Goal: Task Accomplishment & Management: Use online tool/utility

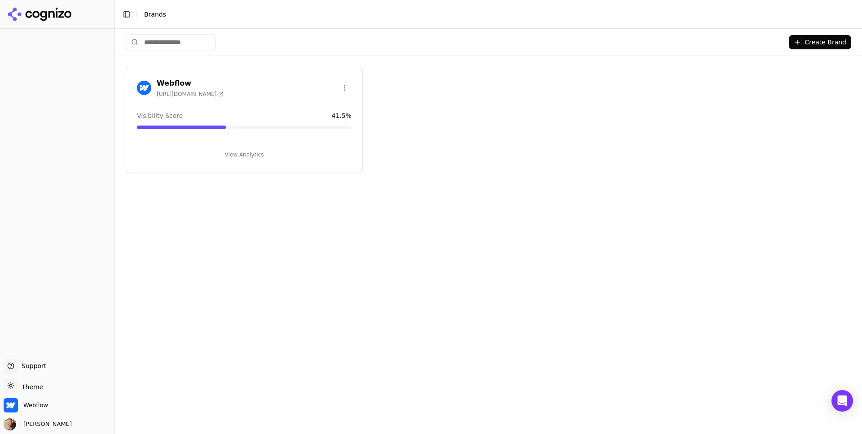
click at [247, 154] on button "View Analytics" at bounding box center [244, 155] width 215 height 14
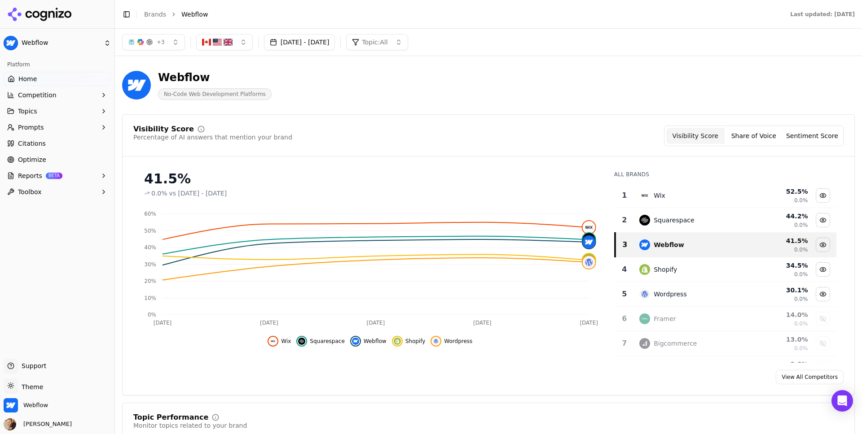
click at [59, 92] on button "Competition" at bounding box center [57, 95] width 107 height 14
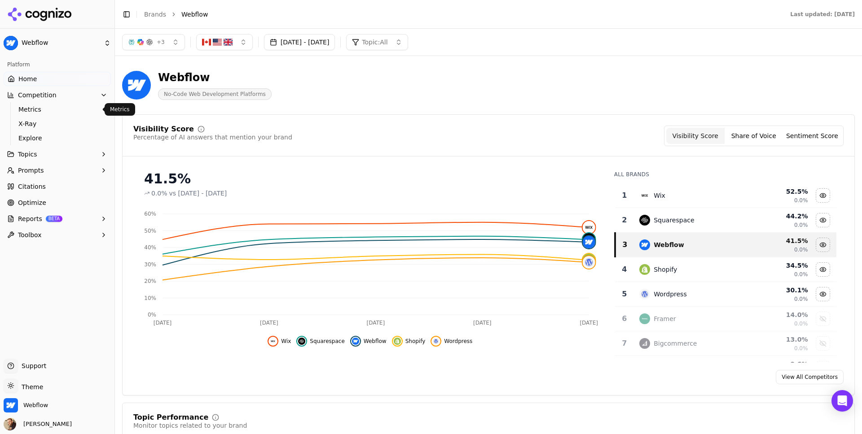
click at [52, 107] on span "Metrics" at bounding box center [57, 109] width 78 height 9
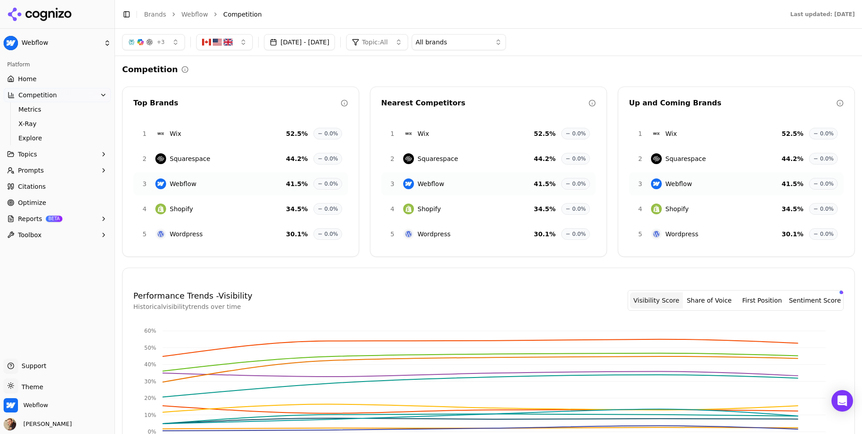
click at [41, 200] on span "Optimize" at bounding box center [32, 202] width 28 height 9
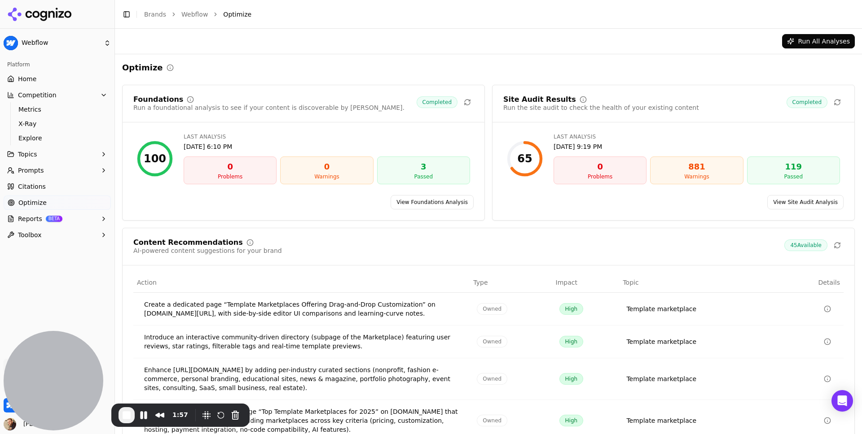
click at [35, 78] on link "Home" at bounding box center [57, 79] width 107 height 14
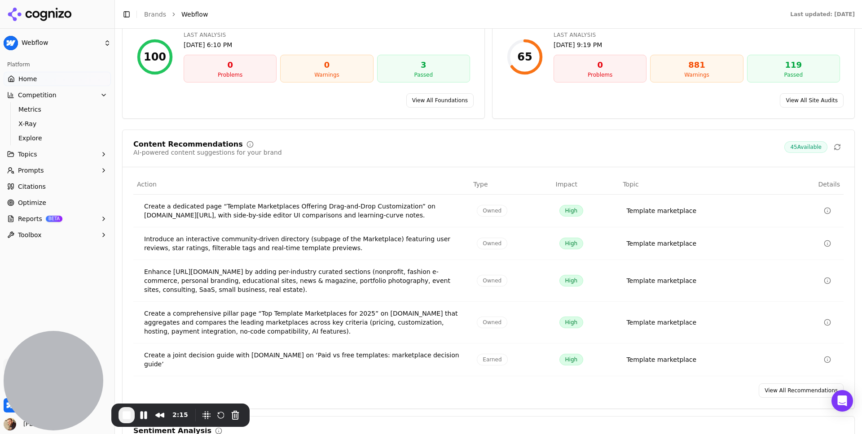
scroll to position [1295, 0]
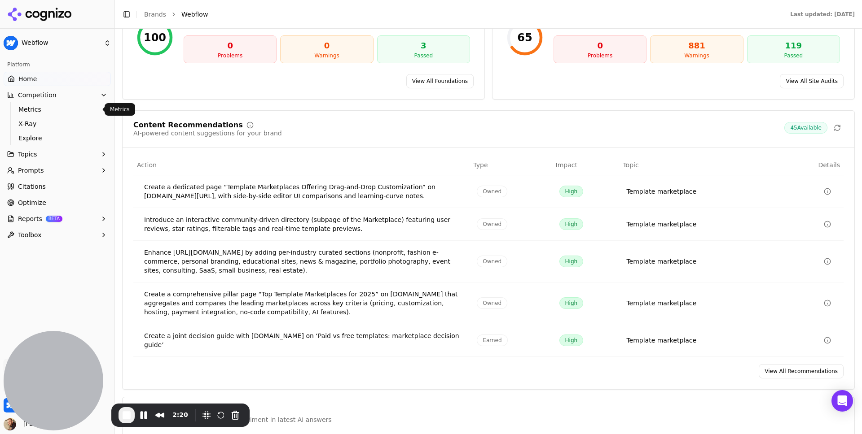
click at [38, 111] on span "Metrics" at bounding box center [57, 109] width 78 height 9
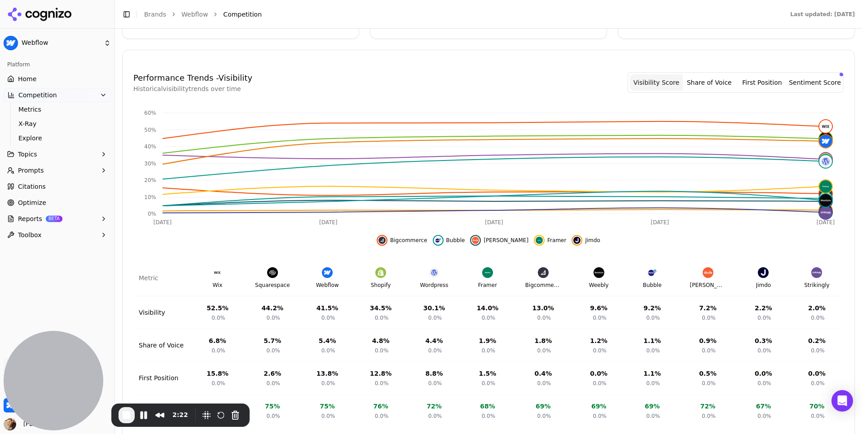
scroll to position [240, 0]
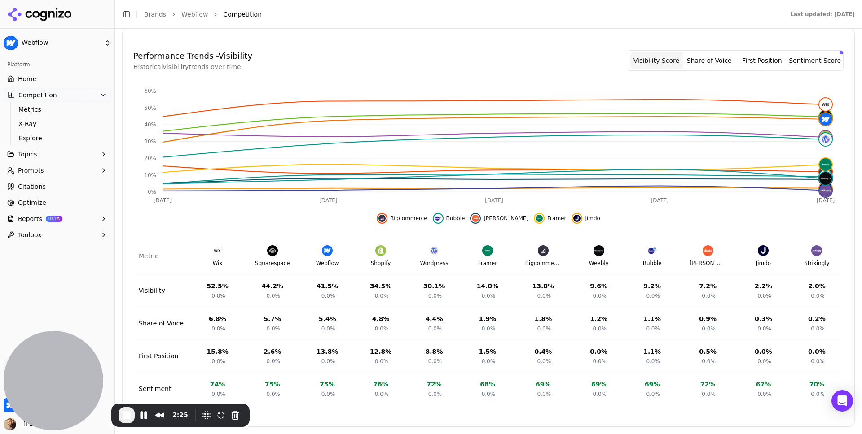
click at [38, 154] on button "Topics" at bounding box center [57, 154] width 107 height 14
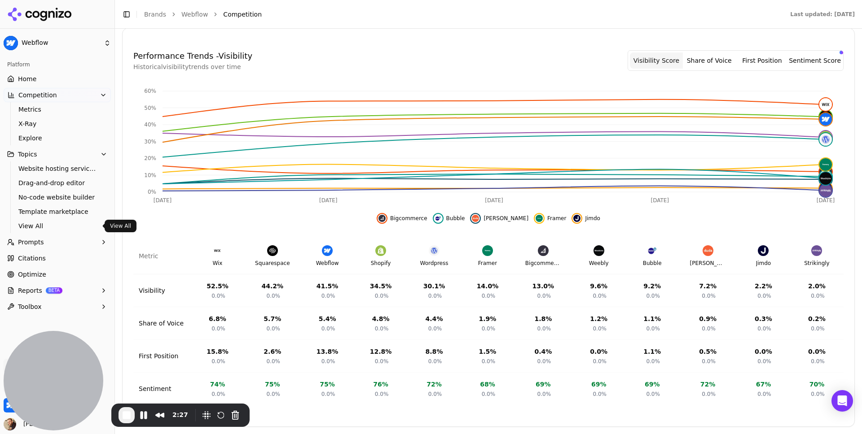
click at [33, 241] on span "Prompts" at bounding box center [31, 242] width 26 height 9
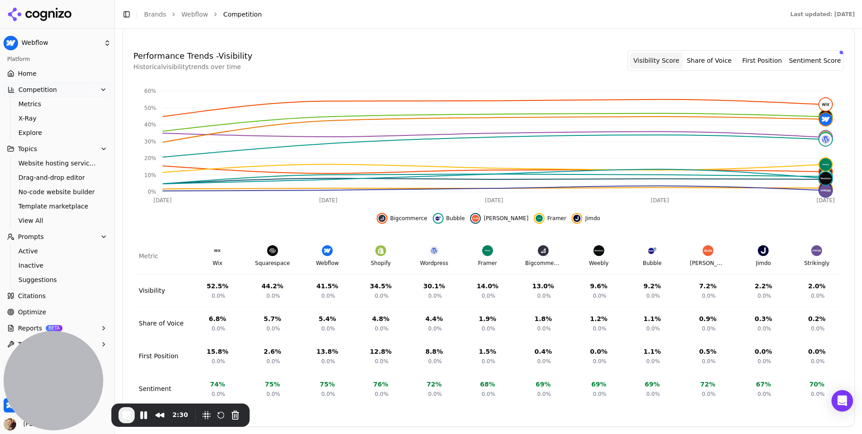
click at [34, 310] on span "Optimize" at bounding box center [32, 312] width 28 height 9
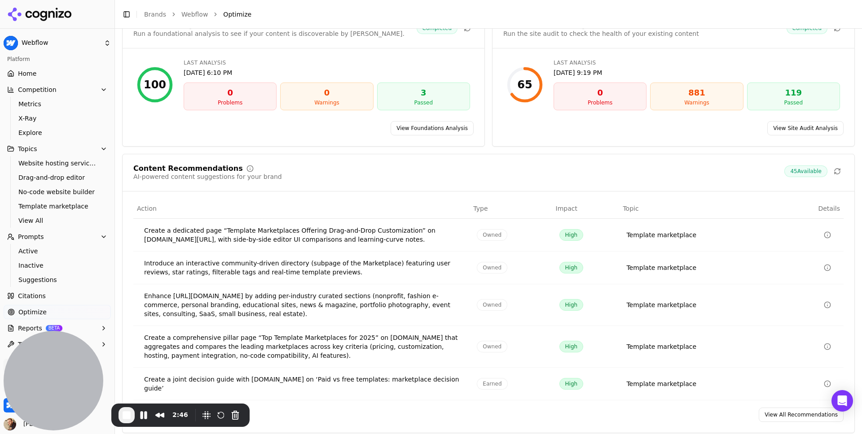
scroll to position [73, 0]
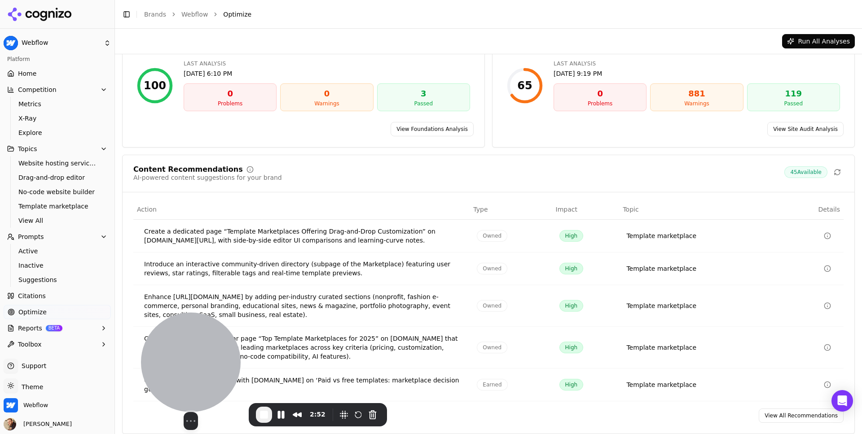
drag, startPoint x: 54, startPoint y: 377, endPoint x: 215, endPoint y: 377, distance: 161.6
click at [216, 377] on div at bounding box center [191, 363] width 100 height 100
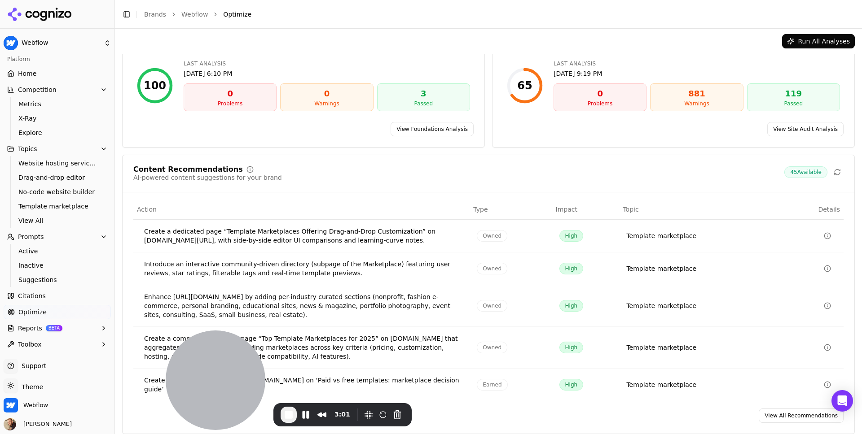
click at [790, 233] on td "Data table" at bounding box center [814, 236] width 60 height 33
click at [429, 243] on div "Create a dedicated page “Template Marketplaces Offering Drag-and-Drop Customiza…" at bounding box center [303, 236] width 318 height 18
drag, startPoint x: 272, startPoint y: 237, endPoint x: 363, endPoint y: 237, distance: 90.7
click at [363, 237] on div "Create a dedicated page “Template Marketplaces Offering Drag-and-Drop Customiza…" at bounding box center [303, 236] width 318 height 18
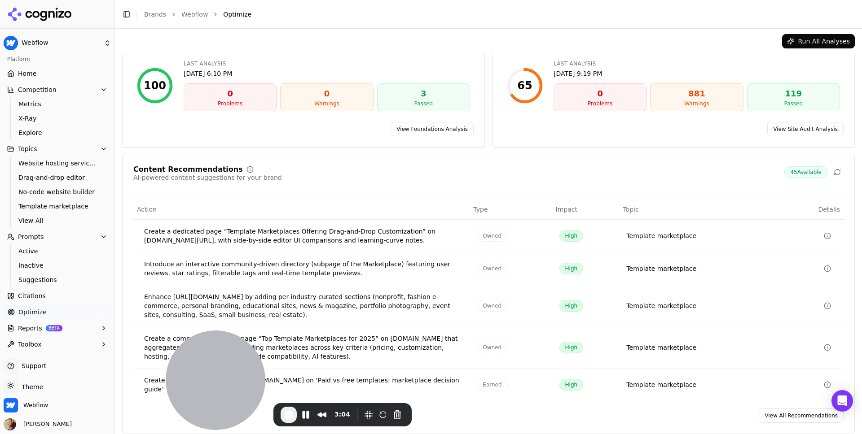
click at [825, 237] on icon "Data table" at bounding box center [827, 236] width 7 height 7
click at [775, 227] on td "Template marketplace" at bounding box center [701, 236] width 164 height 33
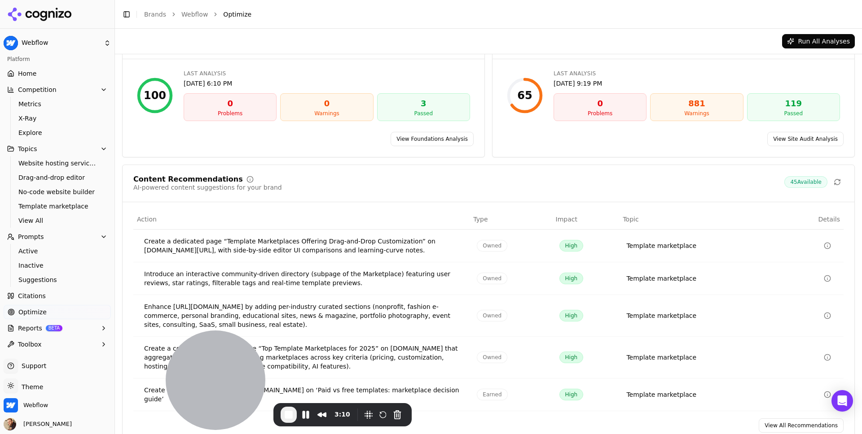
click at [696, 237] on td "Template marketplace" at bounding box center [701, 246] width 164 height 33
click at [28, 329] on span "Reports" at bounding box center [30, 328] width 24 height 9
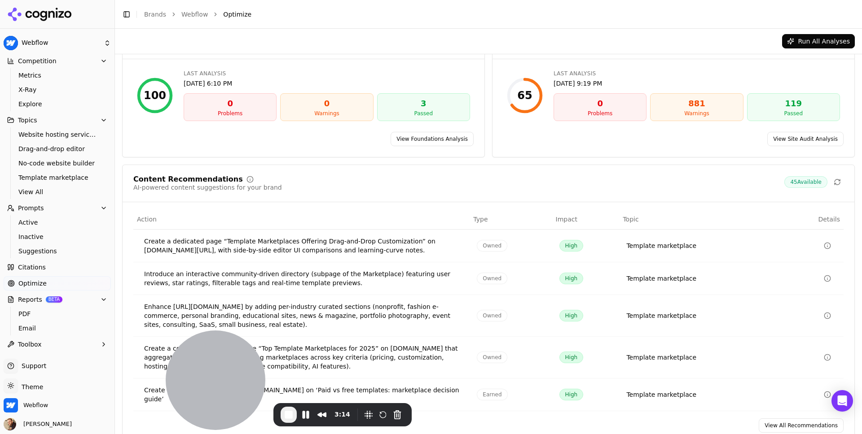
scroll to position [0, 0]
